Goal: Transaction & Acquisition: Purchase product/service

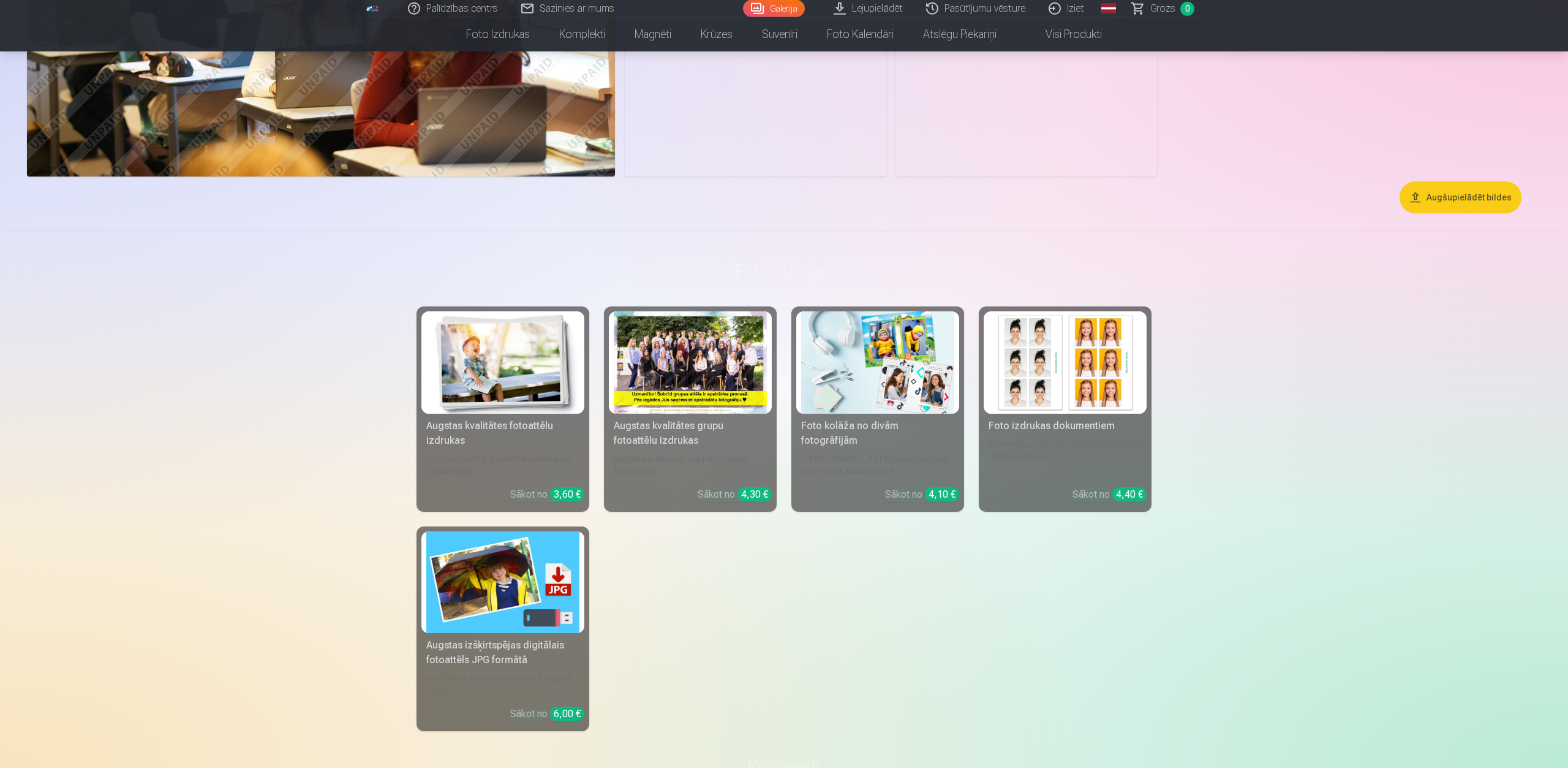
scroll to position [2000, 0]
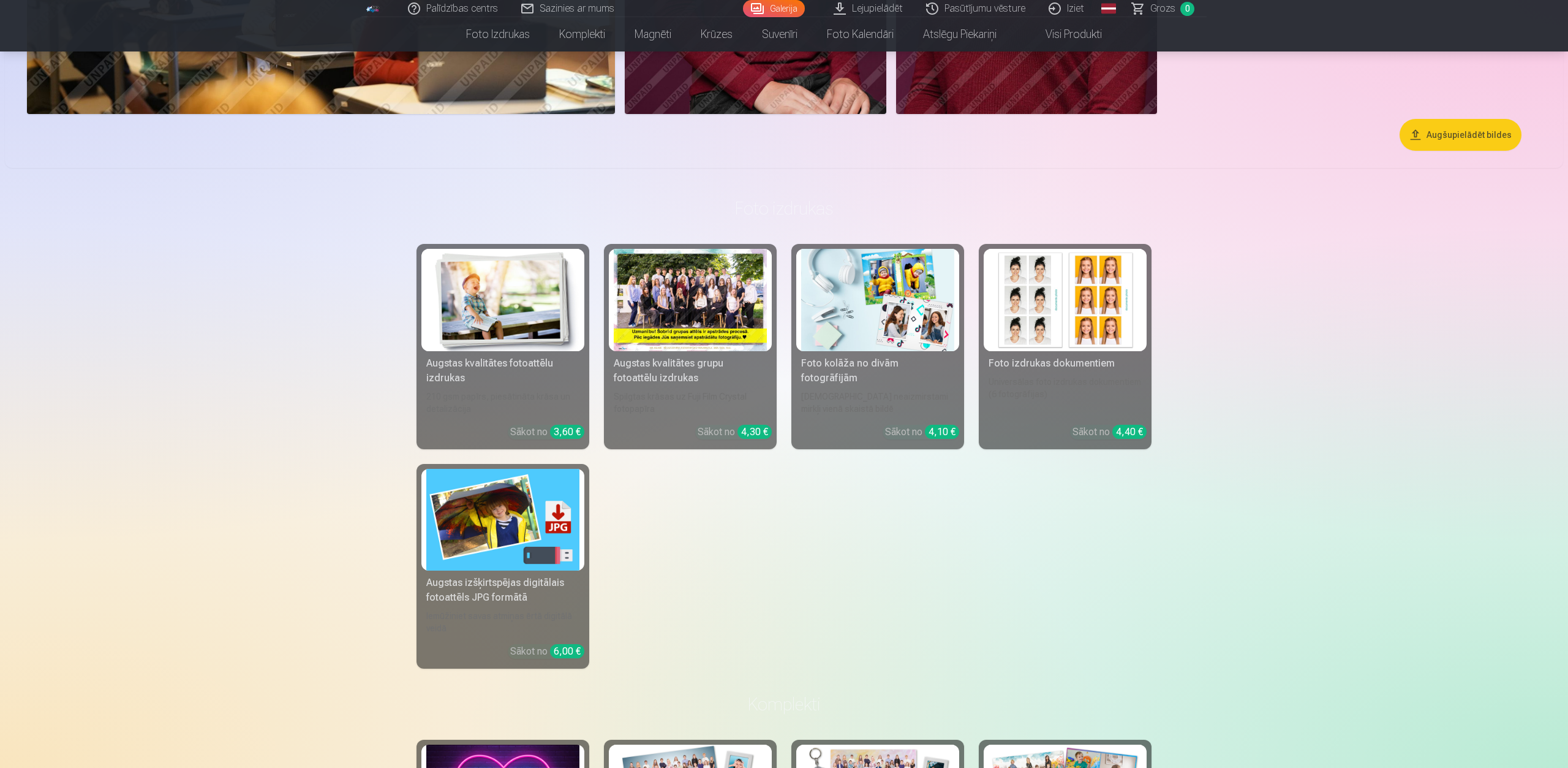
click at [677, 398] on div "Spilgtas krāsas uz Fuji Film Crystal fotopapīra" at bounding box center [689, 403] width 163 height 25
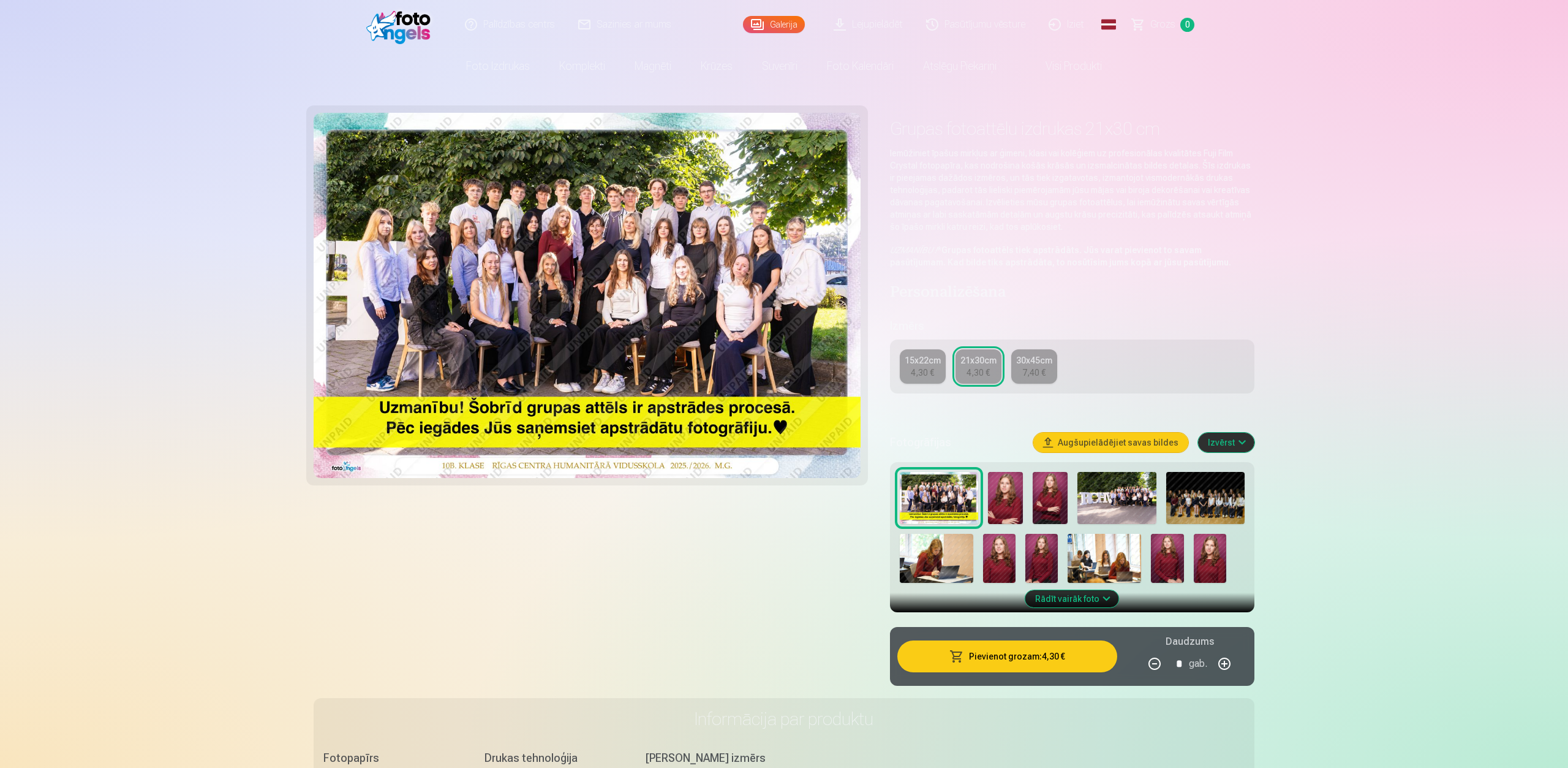
click at [1010, 496] on img at bounding box center [1006, 498] width 35 height 53
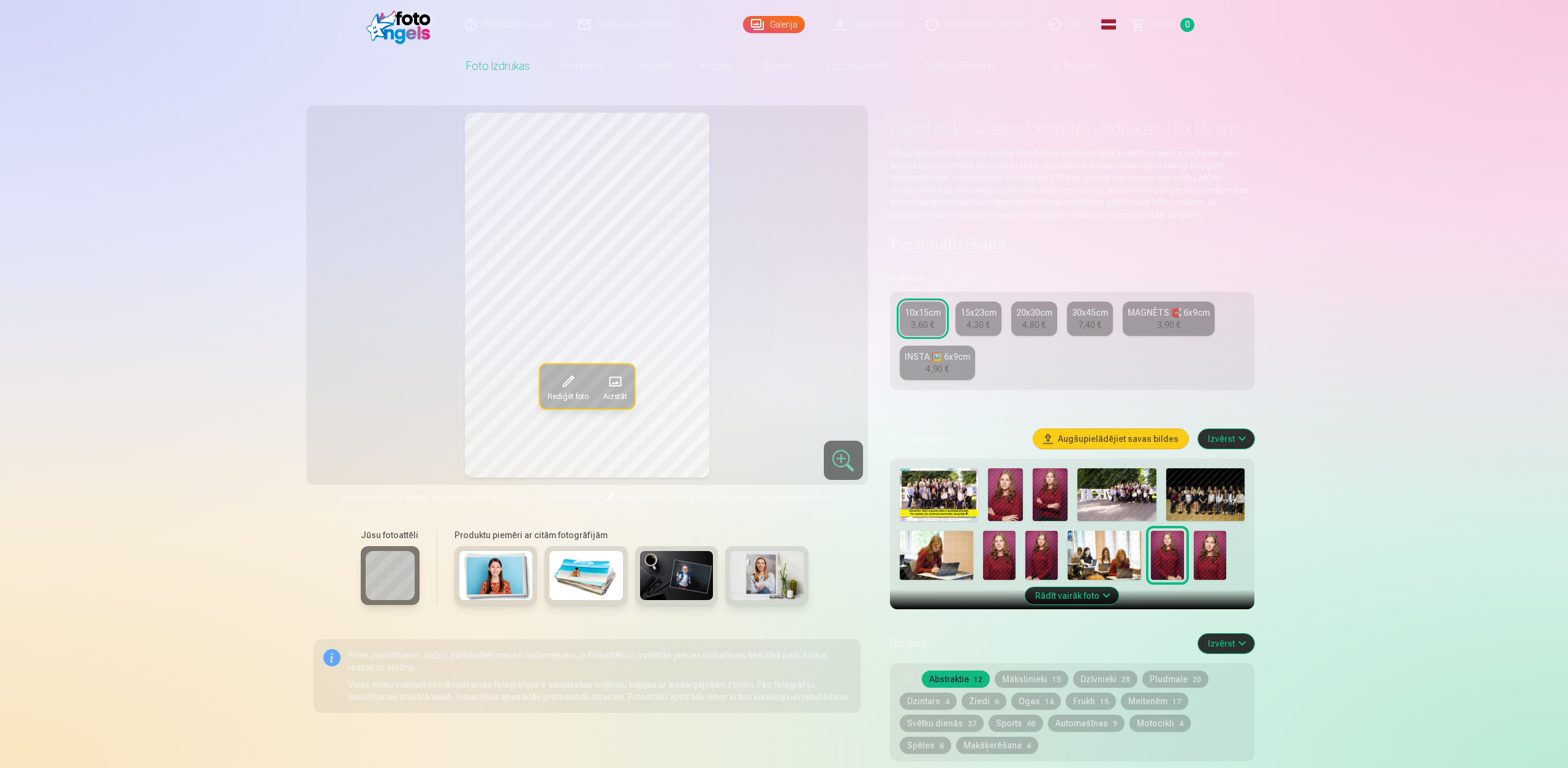
click at [1045, 492] on img at bounding box center [1051, 494] width 35 height 53
click at [1016, 492] on img at bounding box center [1006, 494] width 35 height 53
click at [1007, 553] on img at bounding box center [999, 555] width 33 height 49
click at [1023, 559] on div at bounding box center [1072, 524] width 354 height 121
click at [1038, 557] on img at bounding box center [1041, 555] width 33 height 49
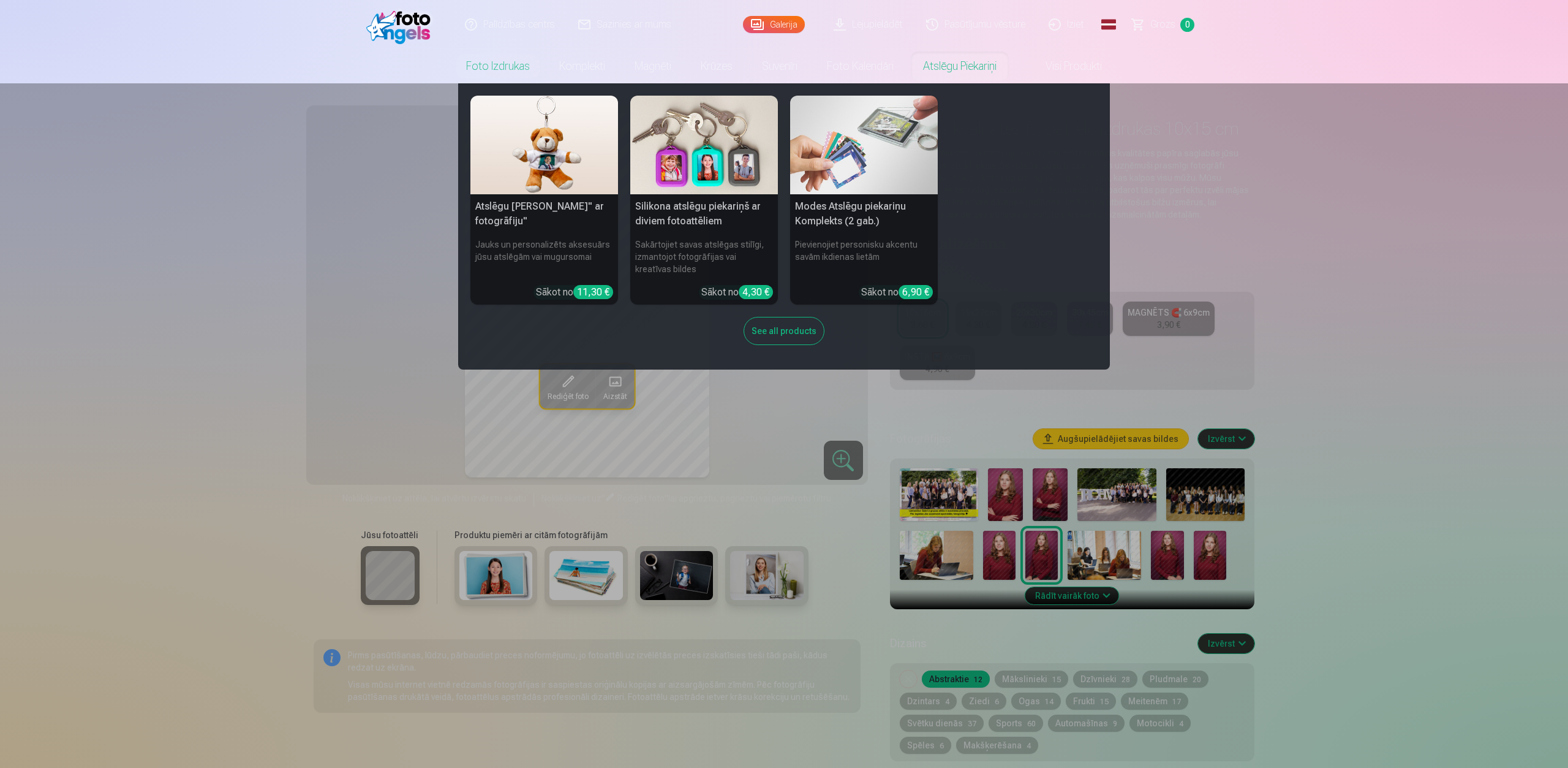
click at [185, 319] on nav "Atslēgu piekariņš Lācītis" ar fotogrāfiju" Jauks un personalizēts aksesuārs jūs…" at bounding box center [784, 226] width 1568 height 286
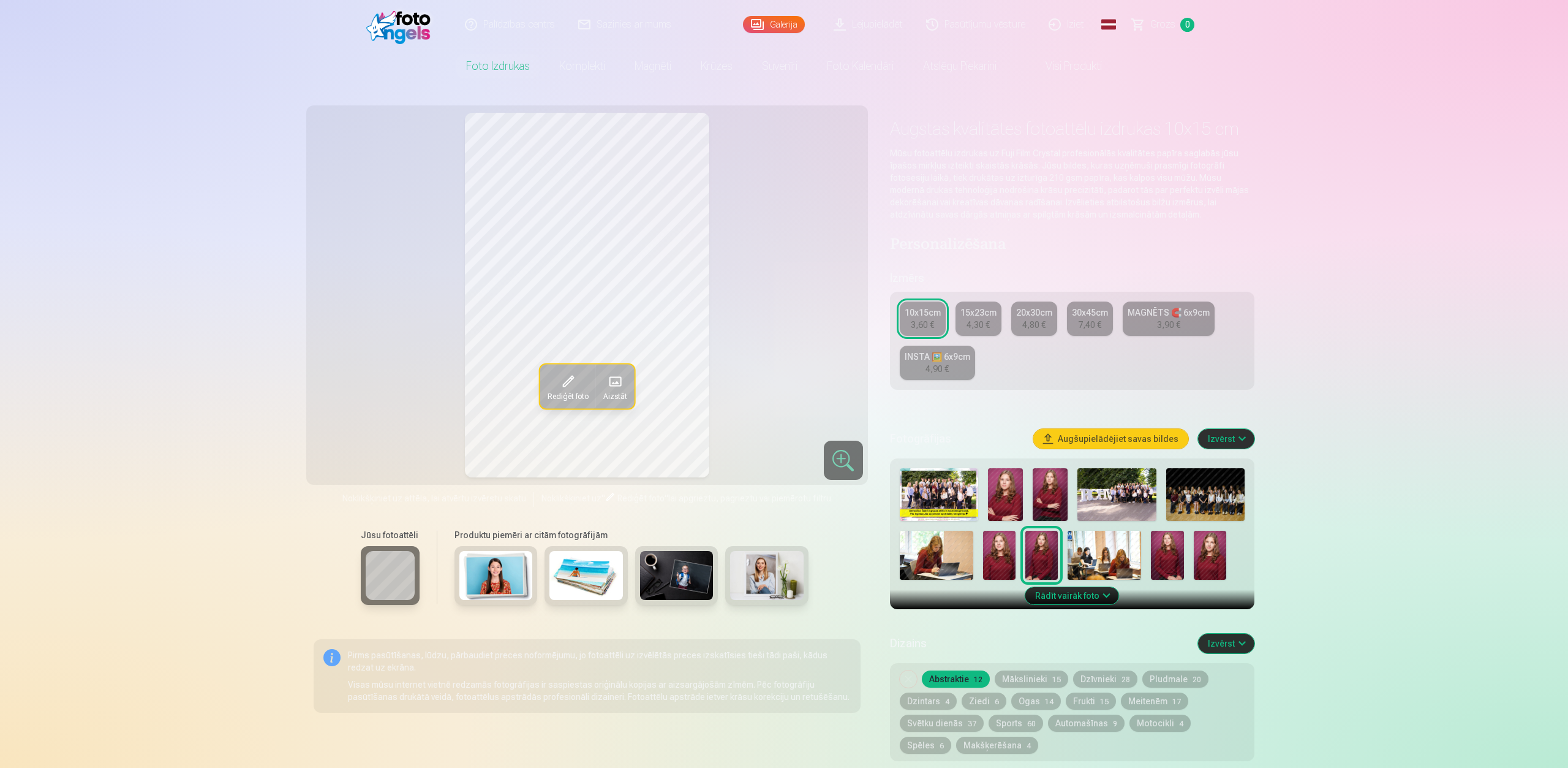
drag, startPoint x: 138, startPoint y: 379, endPoint x: 157, endPoint y: 371, distance: 20.6
click at [983, 323] on div "4,30 €" at bounding box center [978, 325] width 23 height 12
click at [933, 314] on div "10x15cm" at bounding box center [923, 312] width 36 height 12
click at [999, 557] on img at bounding box center [999, 555] width 33 height 49
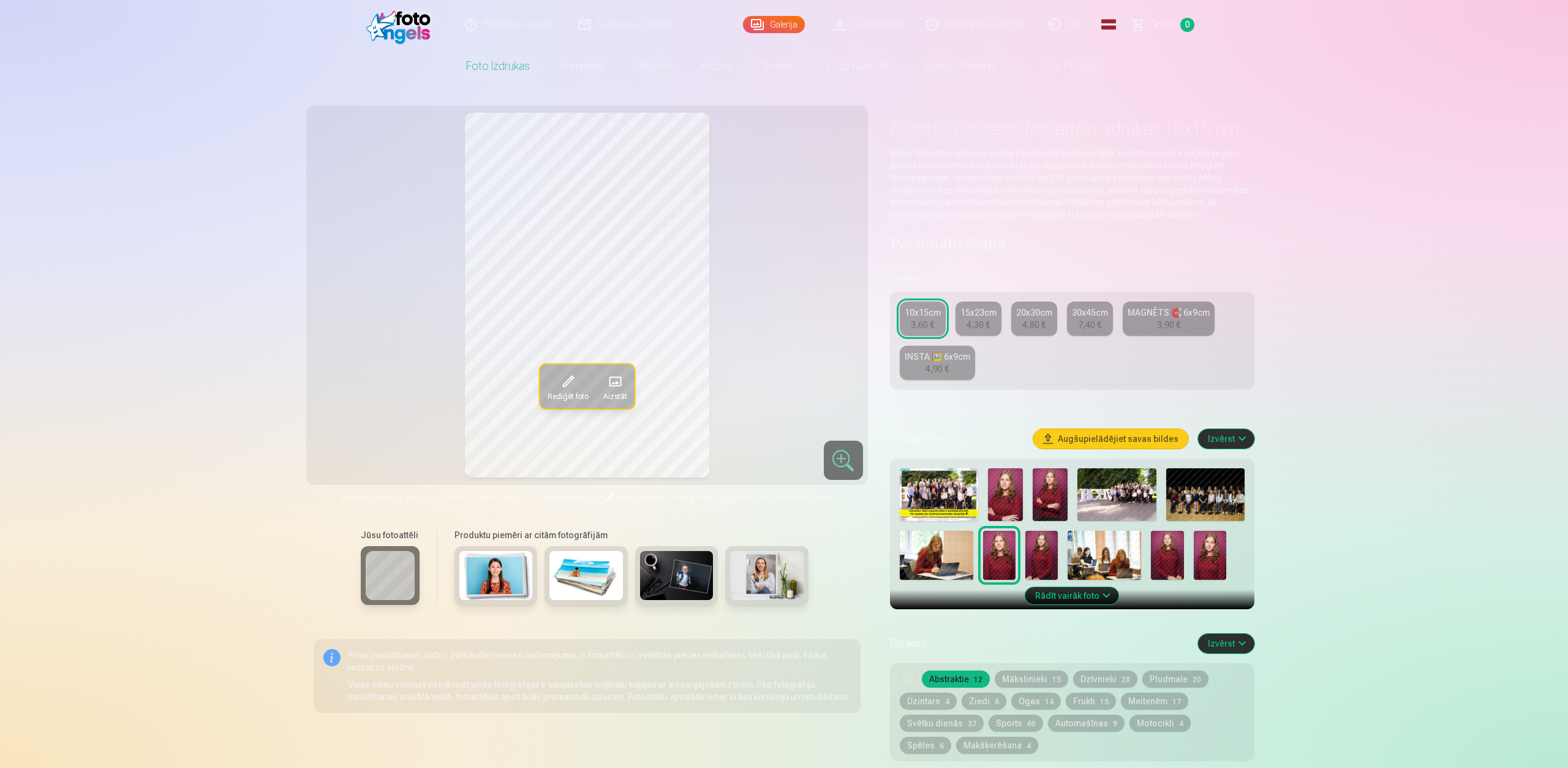
click at [999, 492] on img at bounding box center [1006, 494] width 35 height 53
click at [1007, 488] on img at bounding box center [1006, 494] width 35 height 53
click at [1041, 491] on img at bounding box center [1051, 494] width 35 height 53
click at [999, 491] on img at bounding box center [1006, 494] width 35 height 53
click at [1038, 488] on img at bounding box center [1051, 494] width 35 height 53
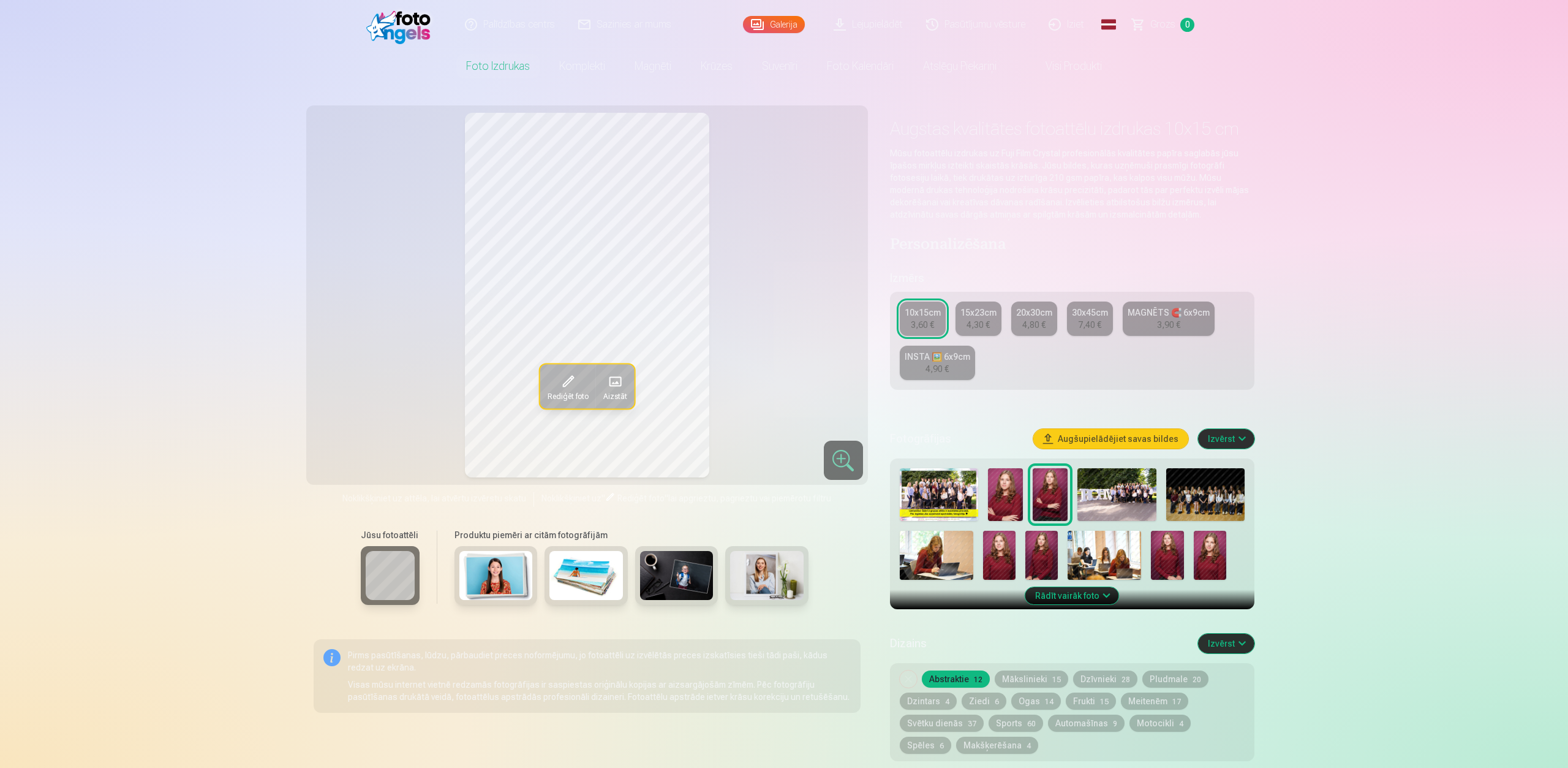
click at [1025, 545] on div at bounding box center [1072, 524] width 354 height 121
click at [1160, 558] on img at bounding box center [1167, 555] width 33 height 49
click at [1202, 557] on img at bounding box center [1210, 555] width 33 height 49
click at [1179, 558] on img at bounding box center [1167, 555] width 33 height 49
click at [996, 561] on img at bounding box center [999, 555] width 33 height 49
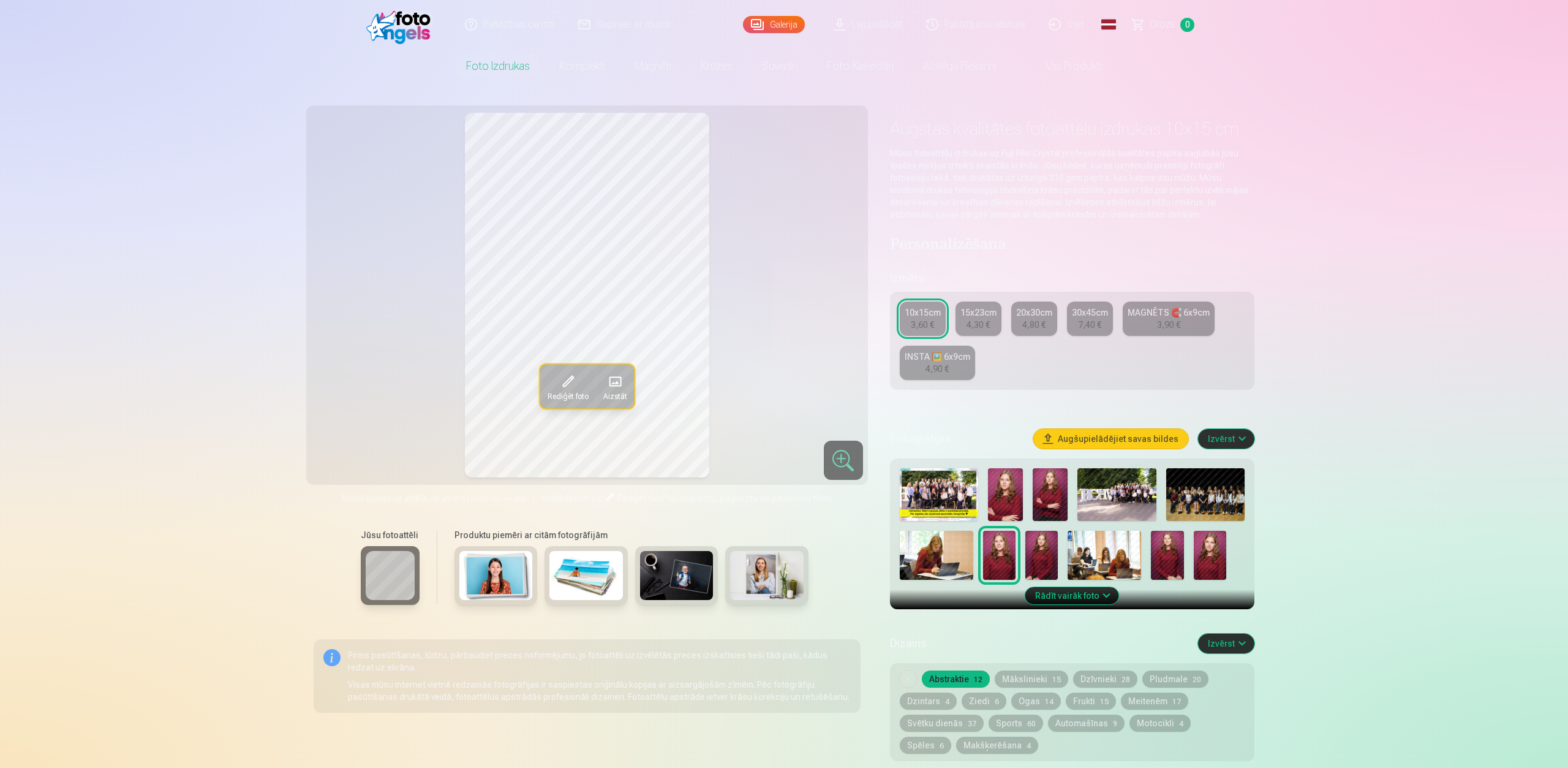
click at [1021, 562] on div at bounding box center [1072, 524] width 354 height 121
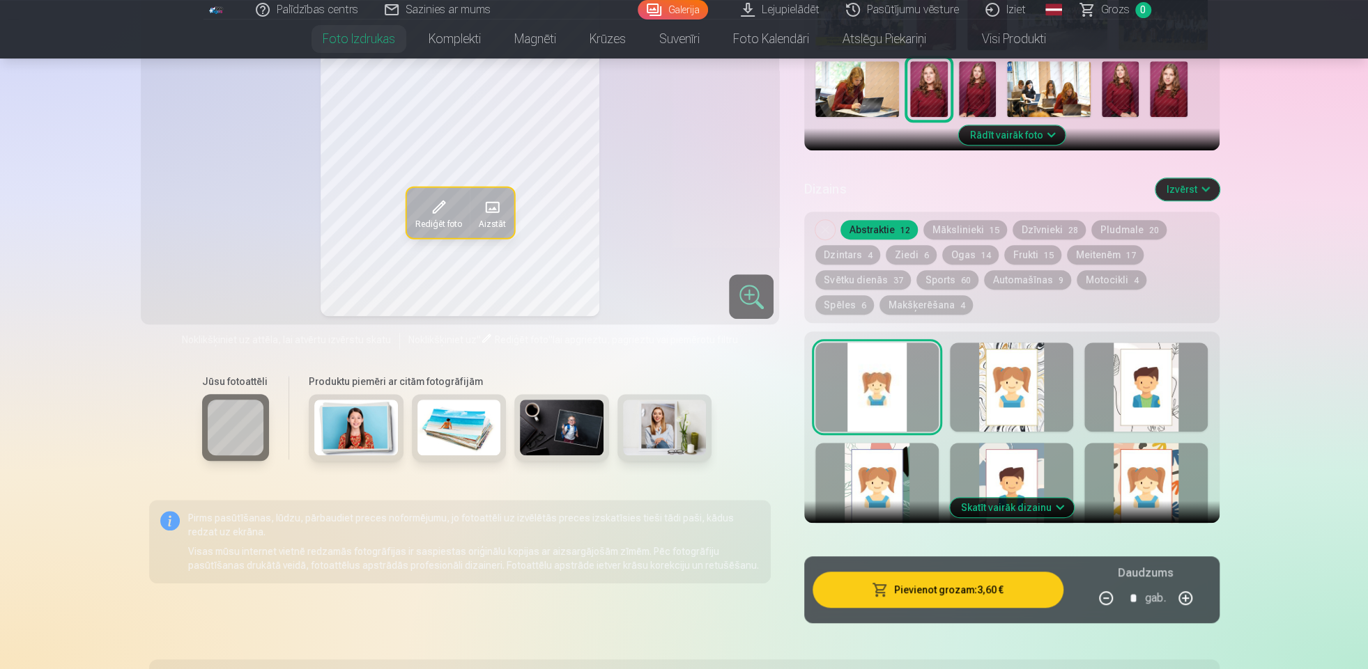
scroll to position [615, 0]
